Goal: Information Seeking & Learning: Learn about a topic

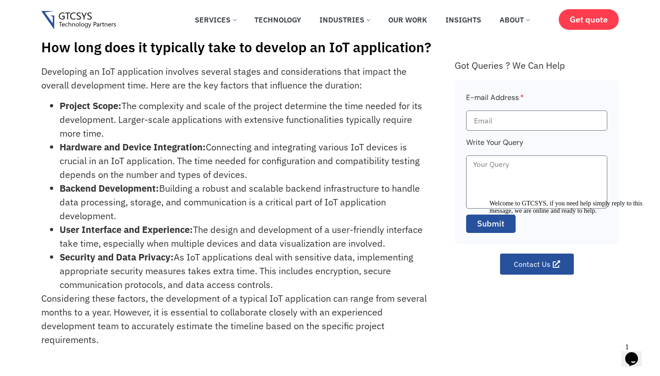
click at [5, 247] on div "How long does it typically take to develop an IoT application? Developing an Io…" at bounding box center [330, 191] width 660 height 346
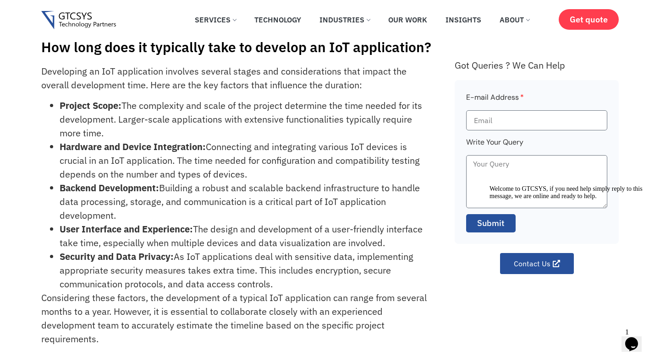
click at [231, 21] on link "Services" at bounding box center [215, 20] width 55 height 20
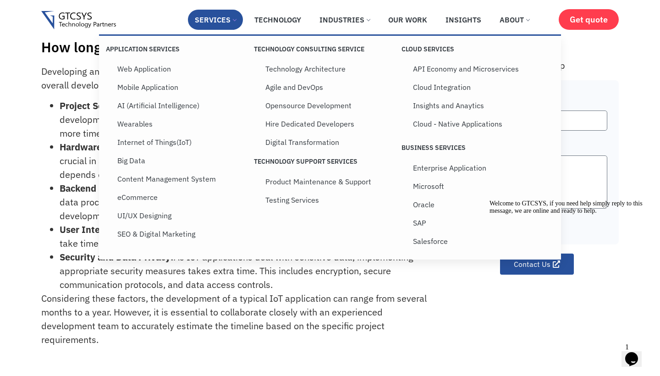
click at [189, 305] on p "Considering these factors, the development of a typical IoT application can ran…" at bounding box center [237, 318] width 393 height 55
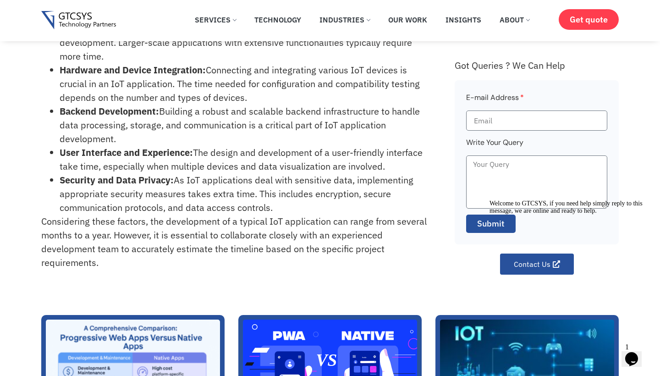
scroll to position [77, 0]
click at [366, 20] on link "Industries" at bounding box center [344, 20] width 64 height 20
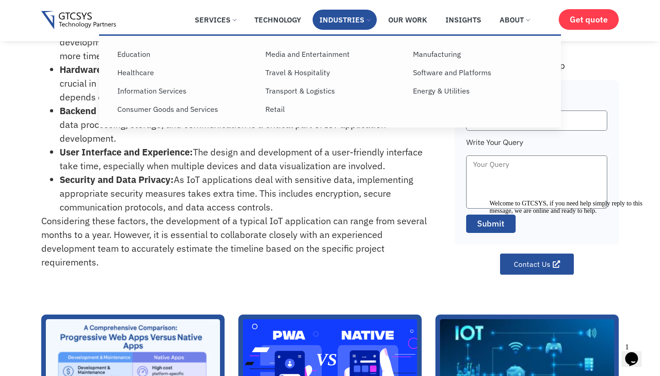
click at [381, 277] on div "Developing an IoT application involves several stages and considerations that i…" at bounding box center [243, 137] width 404 height 300
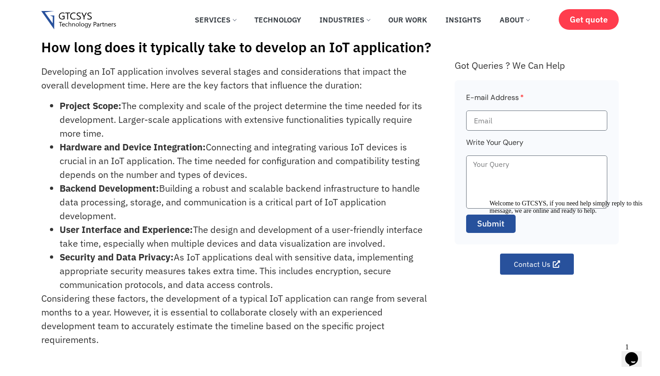
scroll to position [0, 0]
click at [104, 187] on strong "Backend Development:" at bounding box center [109, 188] width 99 height 12
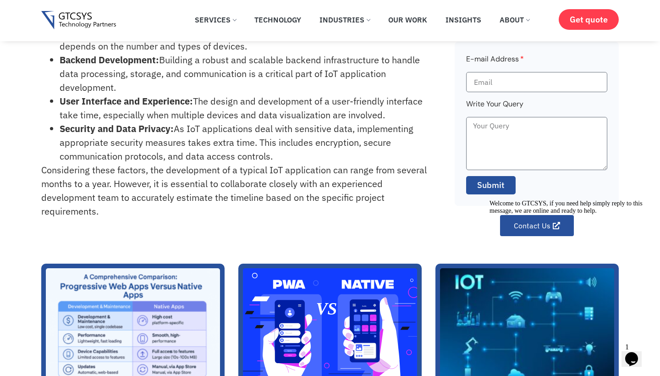
scroll to position [92, 0]
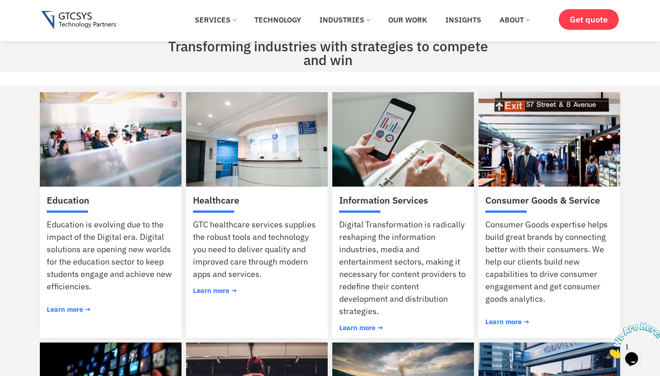
click at [510, 325] on span "Learn more →" at bounding box center [507, 321] width 44 height 7
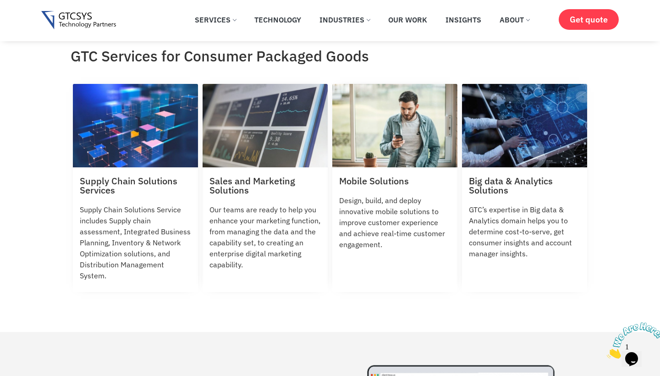
scroll to position [466, 0]
